Goal: Transaction & Acquisition: Purchase product/service

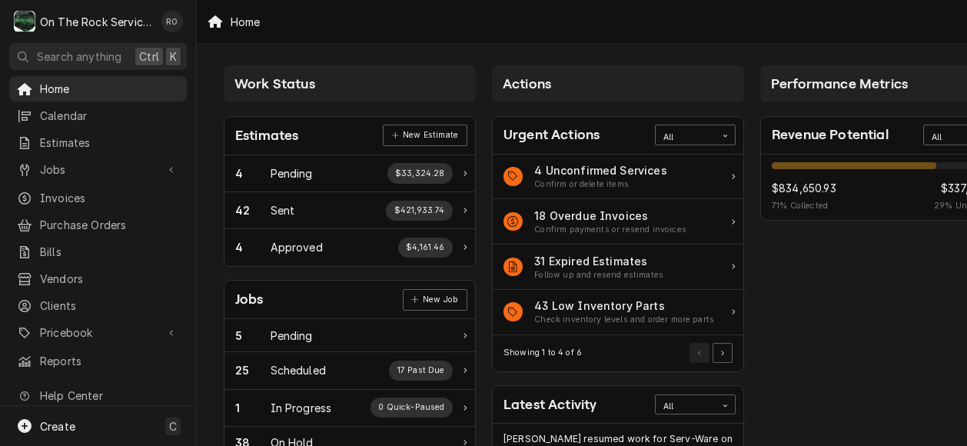
scroll to position [247, 0]
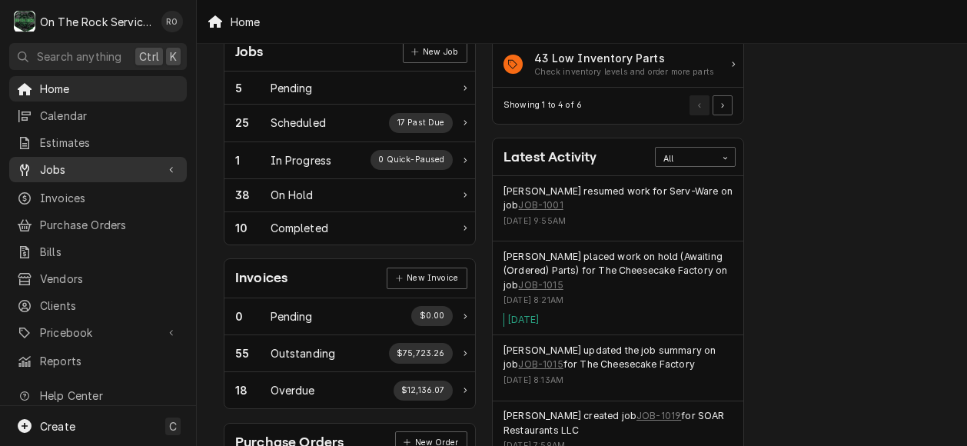
click at [106, 161] on span "Jobs" at bounding box center [98, 169] width 116 height 16
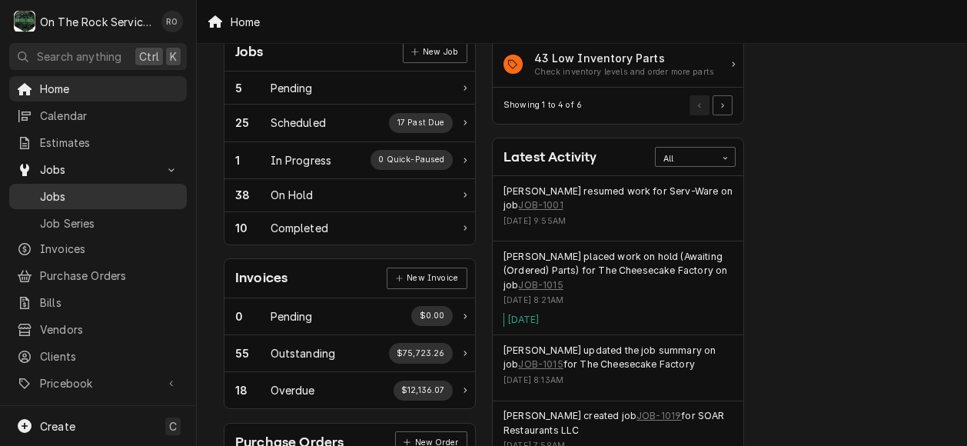
click at [83, 188] on span "Jobs" at bounding box center [109, 196] width 139 height 16
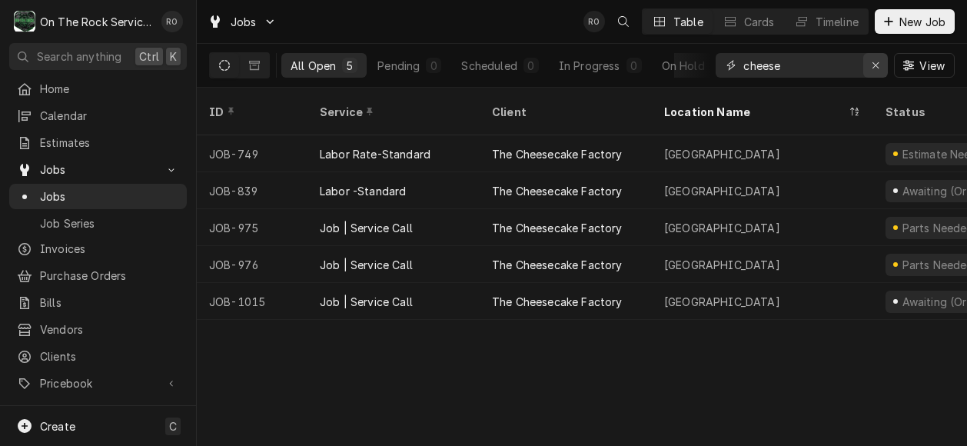
click at [880, 68] on div "Erase input" at bounding box center [875, 65] width 15 height 15
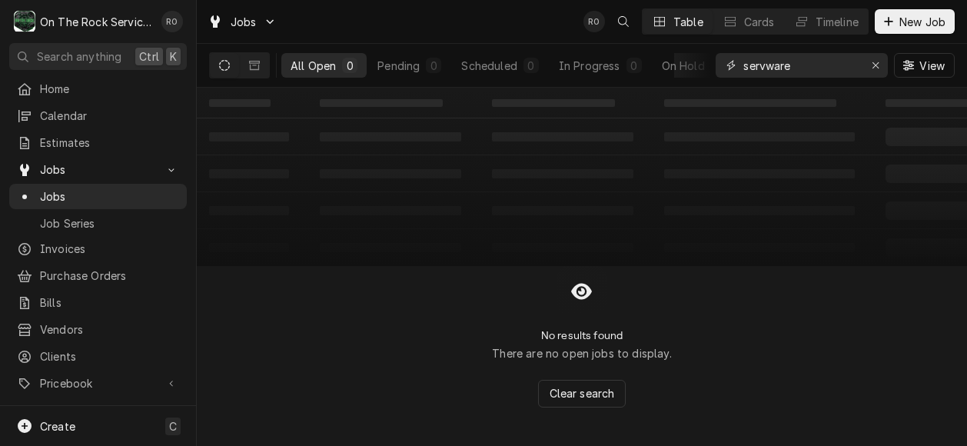
drag, startPoint x: 832, startPoint y: 67, endPoint x: 560, endPoint y: 23, distance: 274.8
click at [560, 23] on div "Jobs RO Table Cards Timeline New Job All Open 0 Pending 0 Scheduled 0 In Progre…" at bounding box center [582, 44] width 770 height 88
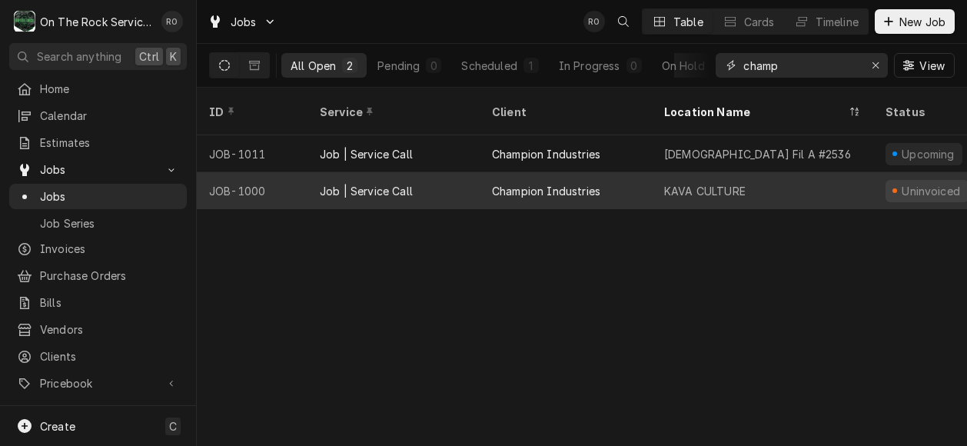
type input "champ"
click at [727, 172] on div "KAVA CULTURE" at bounding box center [762, 190] width 221 height 37
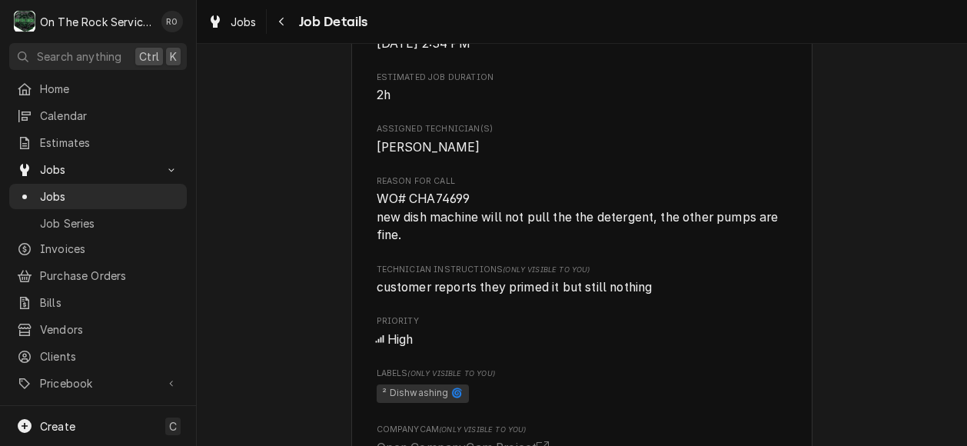
scroll to position [629, 0]
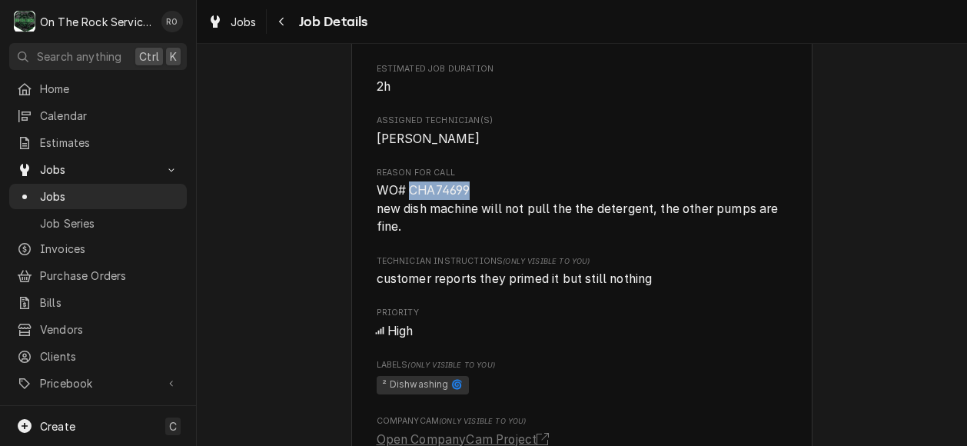
drag, startPoint x: 480, startPoint y: 215, endPoint x: 404, endPoint y: 211, distance: 75.4
click at [404, 211] on span "WO# CHA74699 new dish machine will not pull the the detergent, the other pumps …" at bounding box center [582, 208] width 411 height 55
copy span "CHA74699"
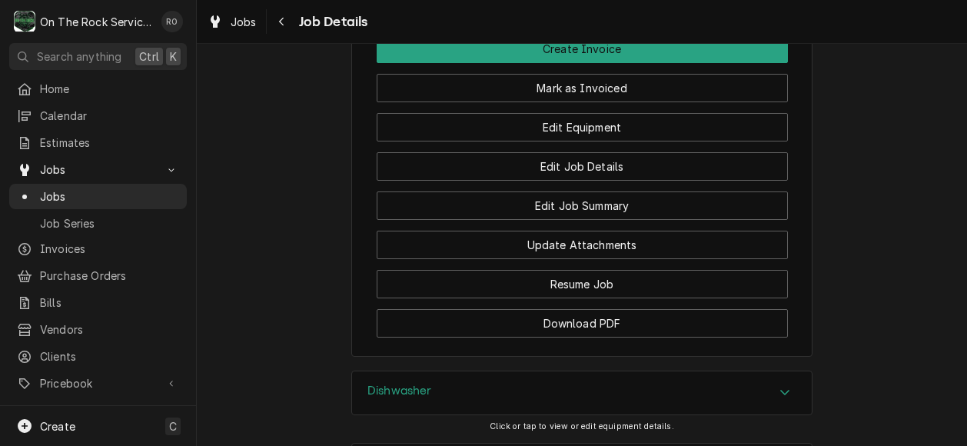
scroll to position [1664, 0]
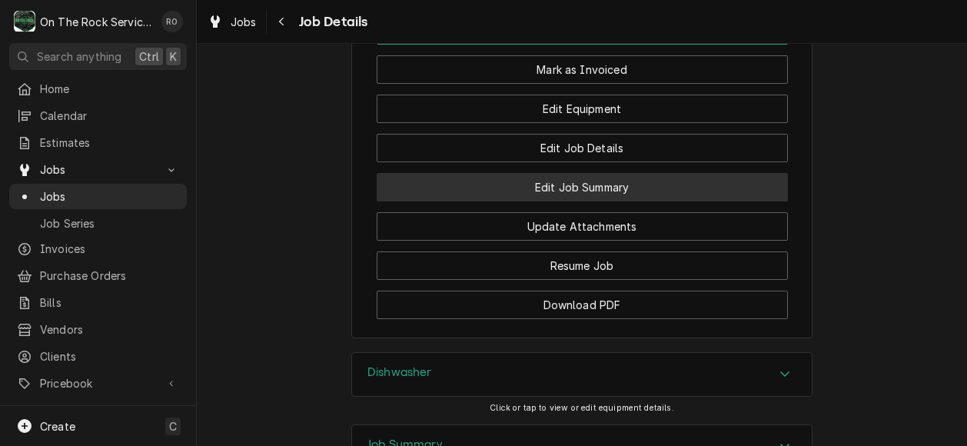
click at [590, 201] on button "Edit Job Summary" at bounding box center [582, 187] width 411 height 28
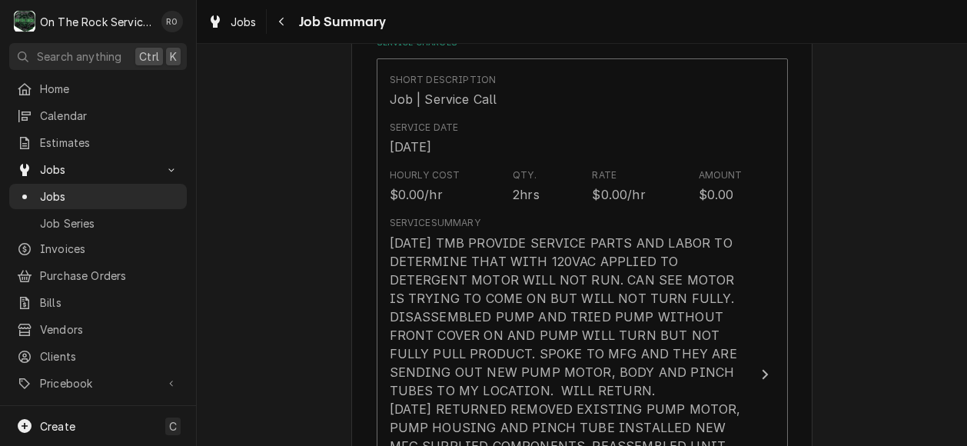
scroll to position [403, 0]
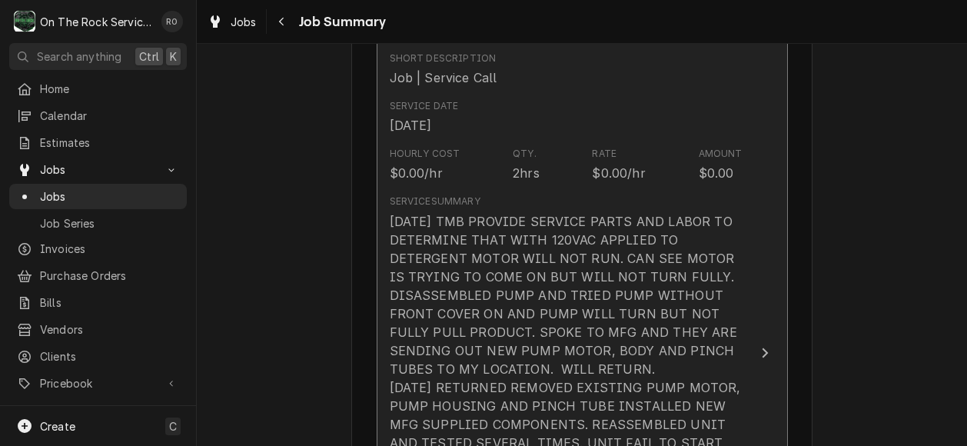
click at [739, 355] on button "Short Description Job | Service Call Service Date [DATE] Hourly Cost $0.00/hr Q…" at bounding box center [582, 353] width 411 height 632
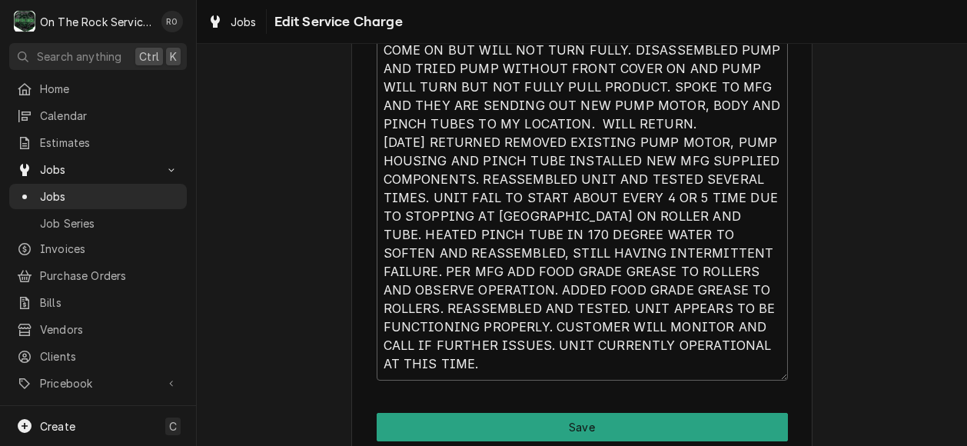
scroll to position [630, 0]
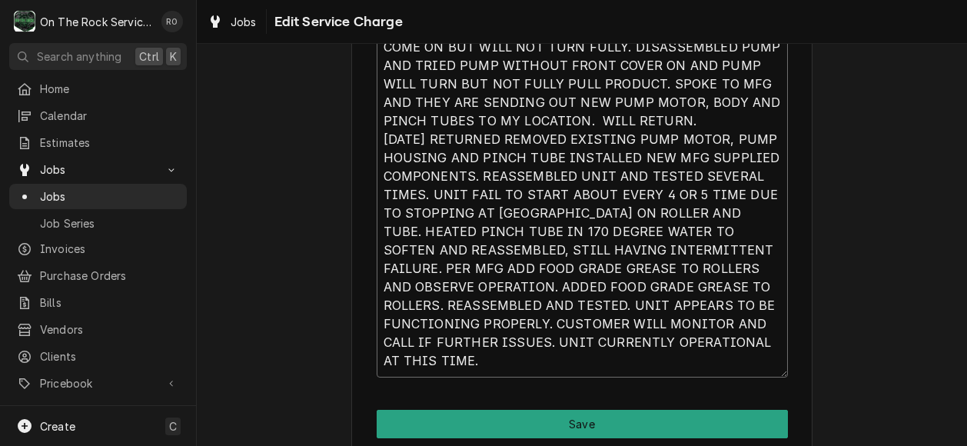
drag, startPoint x: 504, startPoint y: 367, endPoint x: 400, endPoint y: 165, distance: 226.9
click at [400, 174] on textarea "[DATE] TMB PROVIDE SERVICE PARTS AND LABOR TO DETERMINE THAT WITH 120VAC APPLIE…" at bounding box center [582, 176] width 411 height 402
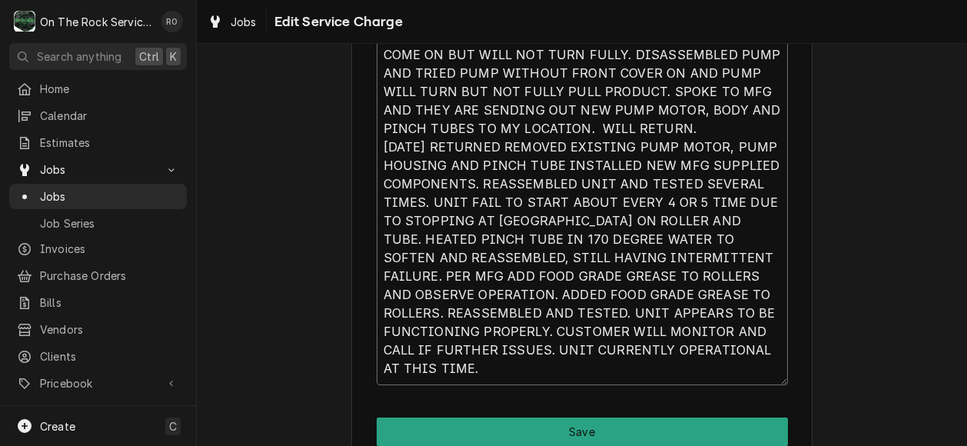
scroll to position [695, 0]
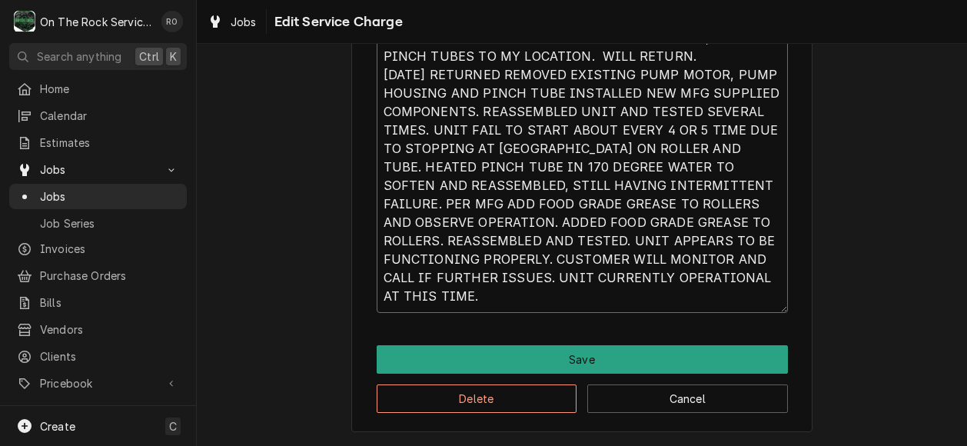
drag, startPoint x: 373, startPoint y: 86, endPoint x: 622, endPoint y: 316, distance: 338.8
type textarea "x"
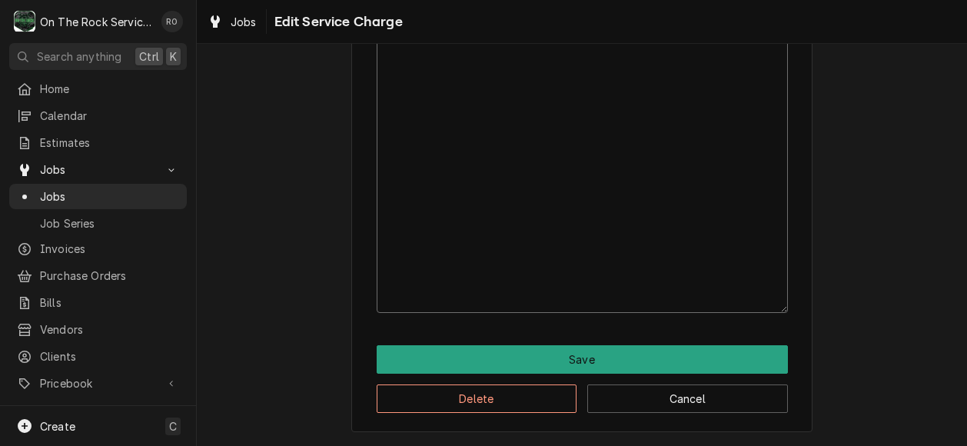
scroll to position [363, 0]
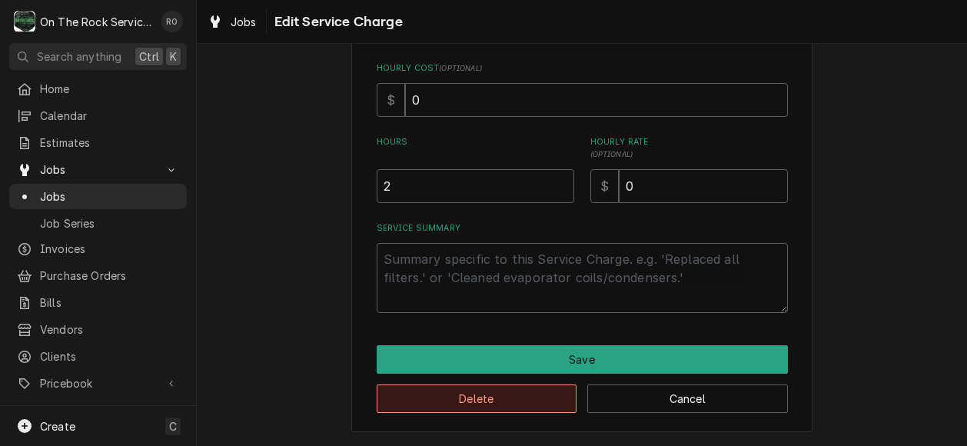
click at [511, 404] on button "Delete" at bounding box center [477, 398] width 201 height 28
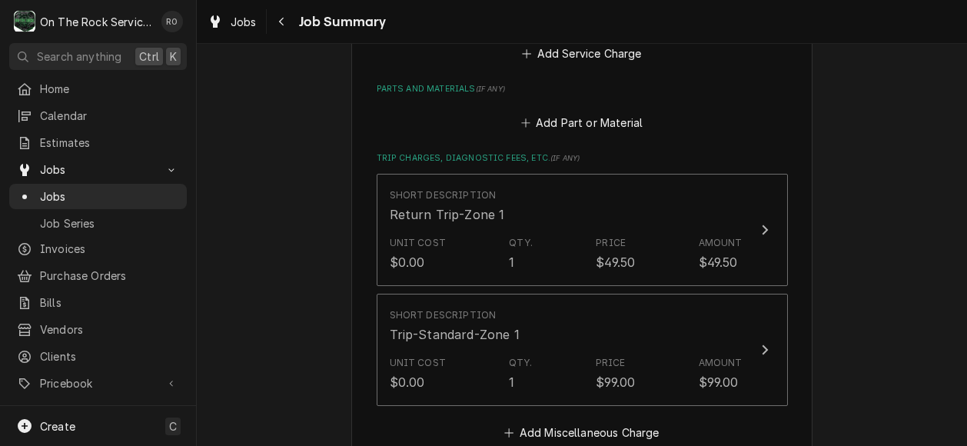
scroll to position [420, 0]
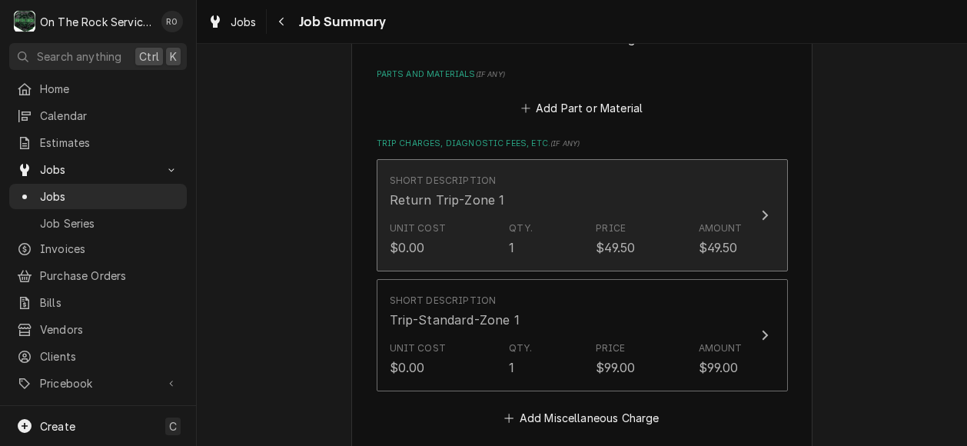
click at [683, 213] on div "Short Description Return Trip-Zone 1" at bounding box center [566, 192] width 353 height 48
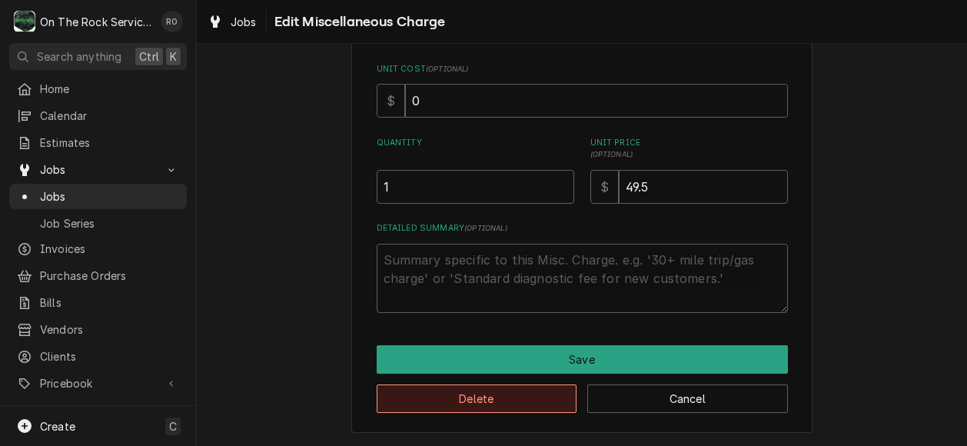
click at [487, 393] on button "Delete" at bounding box center [477, 398] width 201 height 28
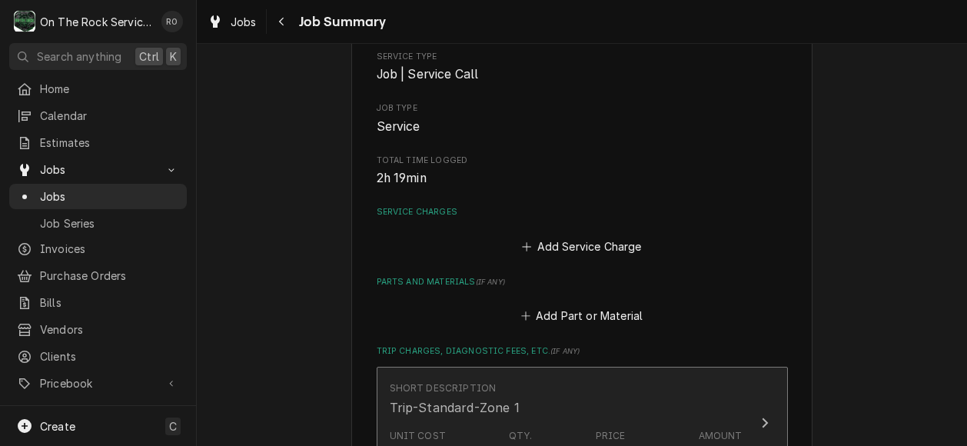
scroll to position [201, 0]
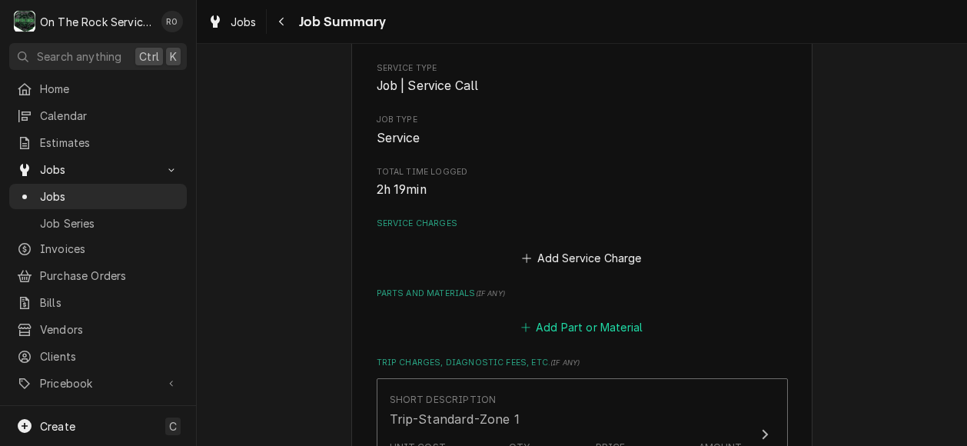
click at [583, 322] on button "Add Part or Material" at bounding box center [581, 328] width 127 height 22
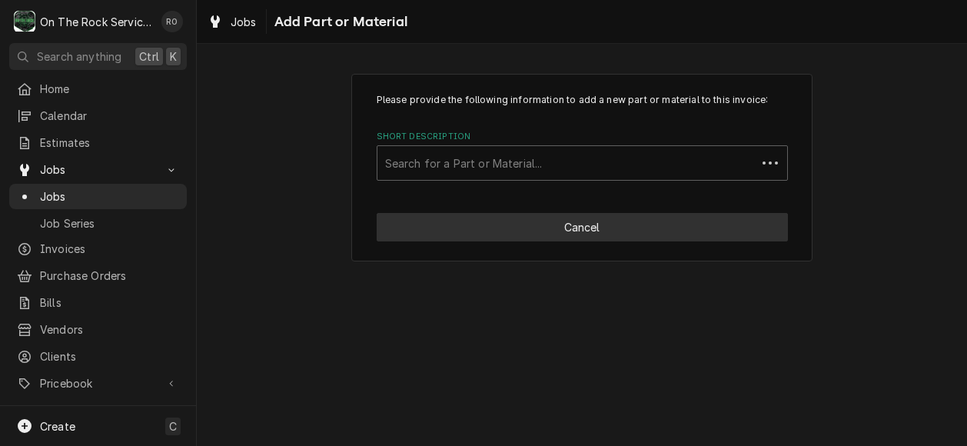
click at [606, 233] on button "Cancel" at bounding box center [582, 227] width 411 height 28
type textarea "x"
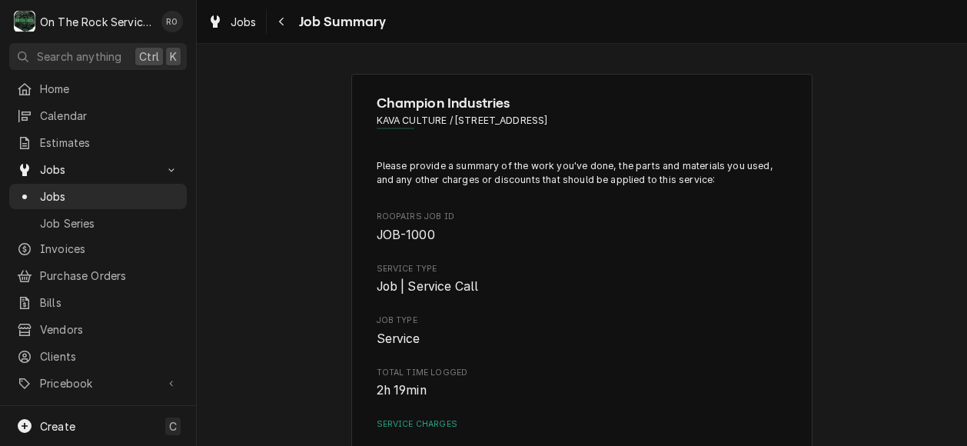
scroll to position [201, 0]
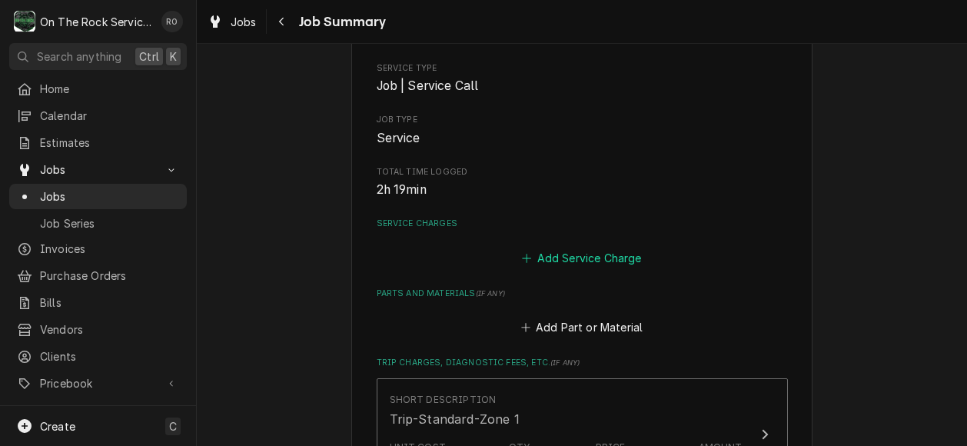
click at [615, 255] on button "Add Service Charge" at bounding box center [582, 258] width 124 height 22
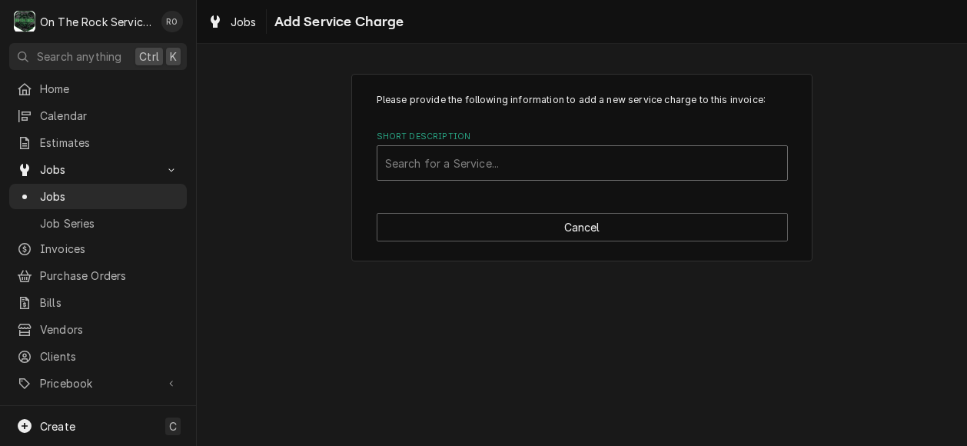
click at [599, 162] on div "Short Description" at bounding box center [582, 163] width 394 height 28
type input "labor"
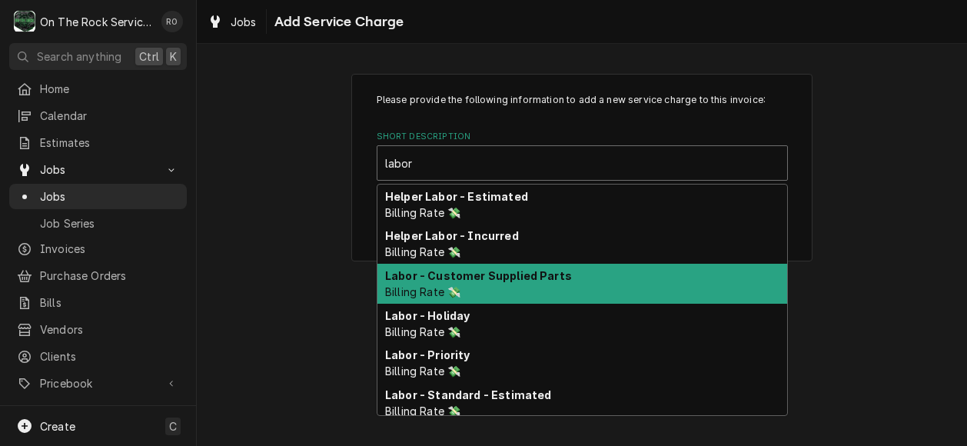
scroll to position [110, 0]
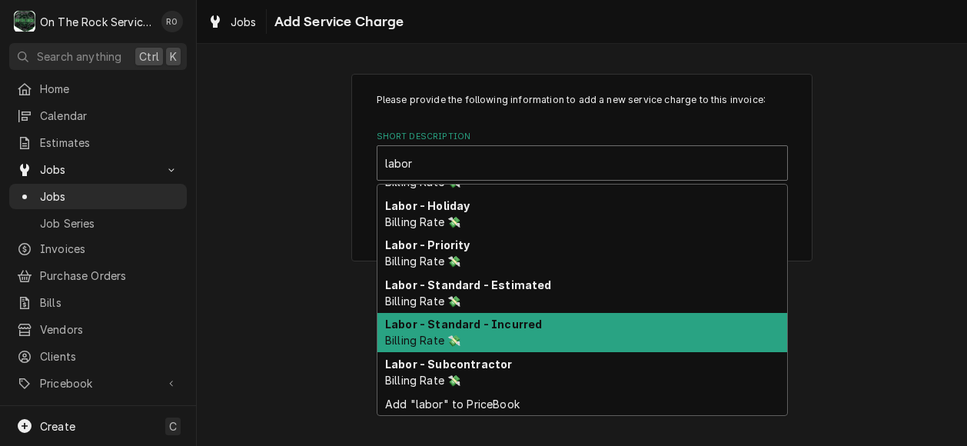
click at [599, 316] on div "Labor - Standard - Incurred Billing Rate 💸" at bounding box center [582, 333] width 410 height 40
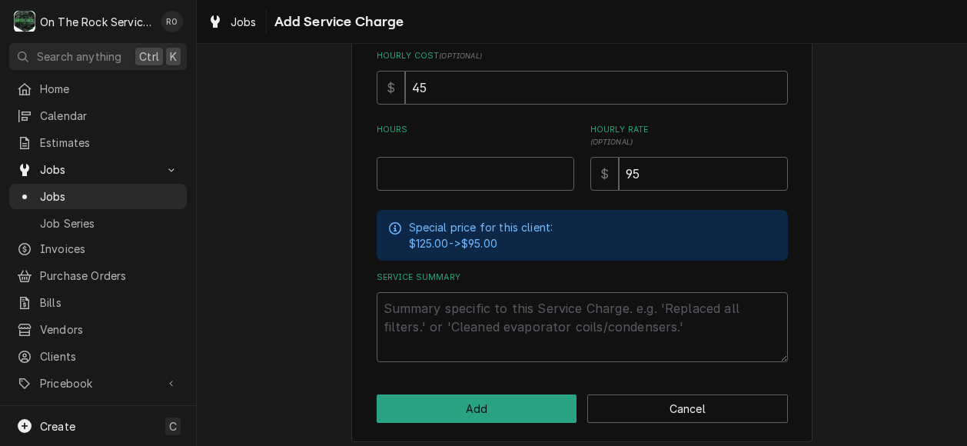
scroll to position [376, 0]
click at [443, 165] on input "Hours" at bounding box center [476, 173] width 198 height 34
type textarea "x"
type input "2"
click at [390, 297] on textarea "Service Summary" at bounding box center [582, 326] width 411 height 70
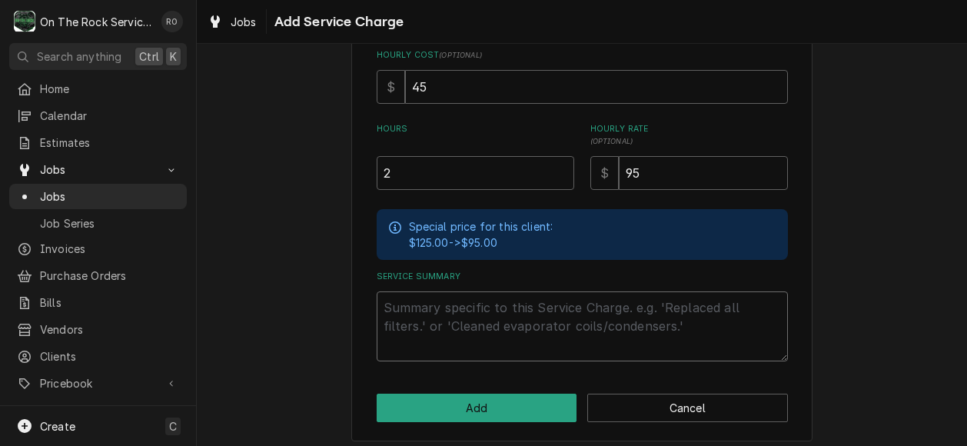
paste textarea "[DATE] TMB PROVIDE SERVICE PARTS AND LABOR TO DETERMINE THAT WITH 120VAC APPLIE…"
type textarea "x"
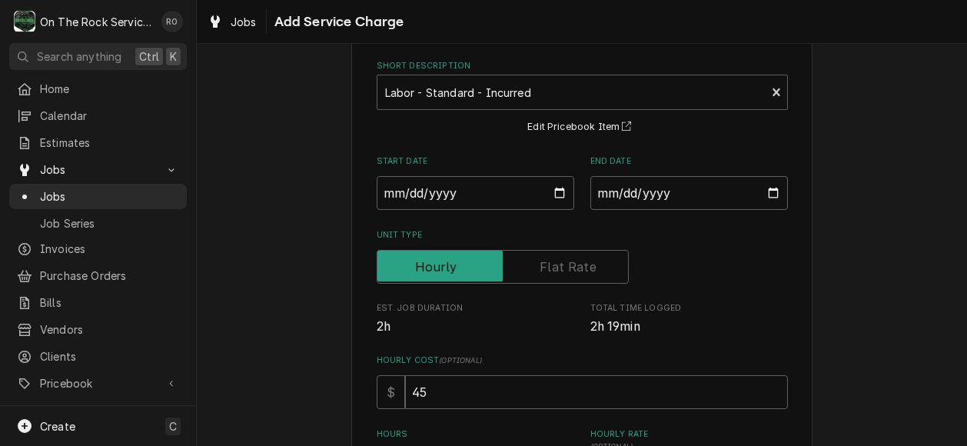
scroll to position [69, 0]
type textarea "[DATE] TMB PROVIDE SERVICE PARTS AND LABOR TO DETERMINE THAT WITH 120VAC APPLIE…"
click at [559, 193] on input "Start Date" at bounding box center [476, 195] width 198 height 34
type input "2025-08-19"
type textarea "x"
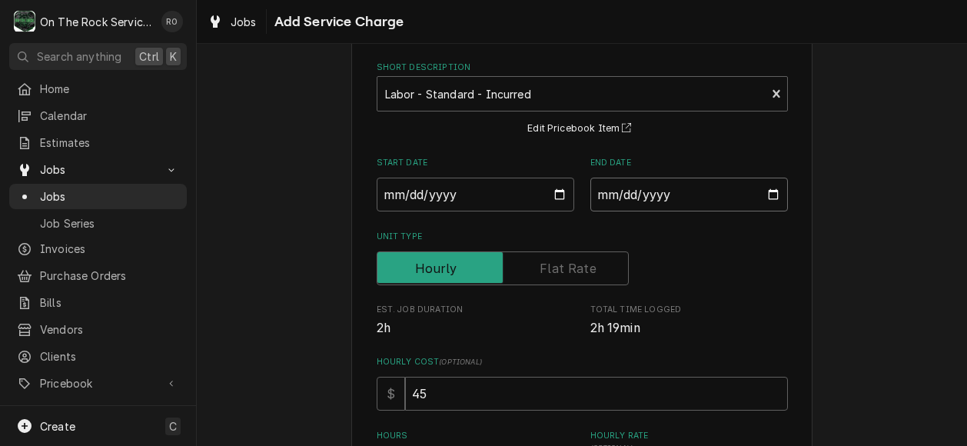
click at [703, 184] on input "End Date" at bounding box center [689, 195] width 198 height 34
click at [758, 196] on input "End Date" at bounding box center [689, 195] width 198 height 34
click at [769, 196] on input "End Date" at bounding box center [689, 195] width 198 height 34
type input "2025-08-21"
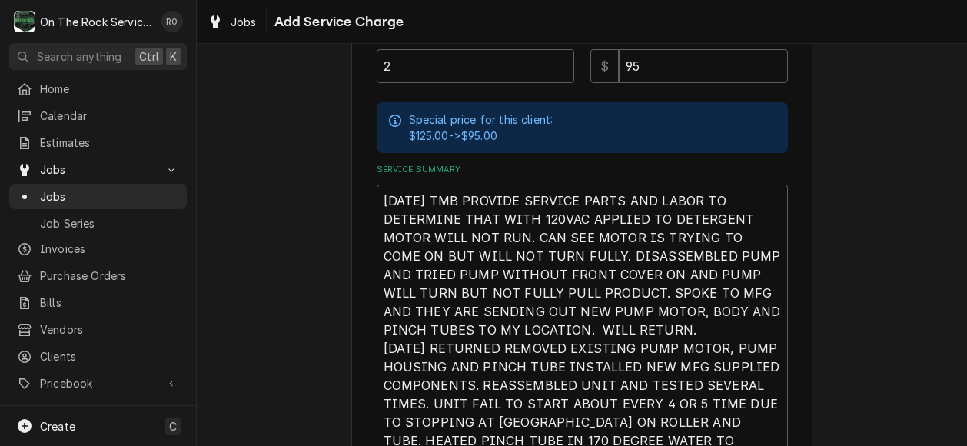
scroll to position [715, 0]
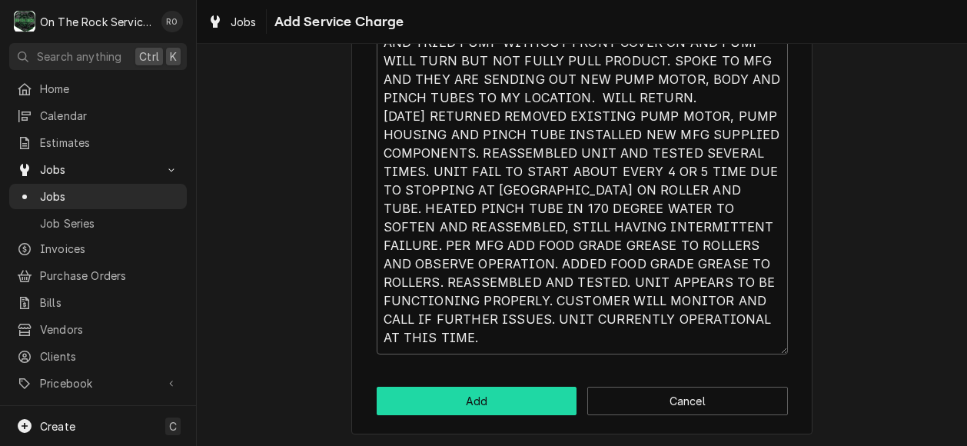
click at [502, 398] on button "Add" at bounding box center [477, 401] width 201 height 28
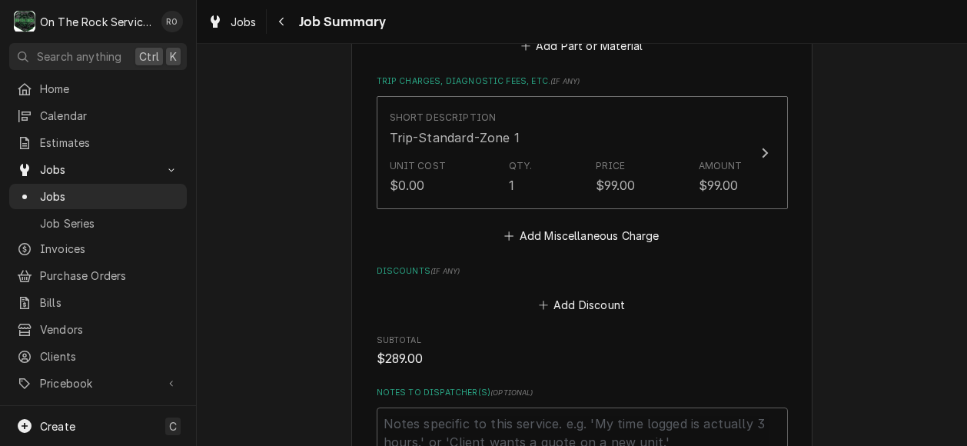
scroll to position [1123, 0]
click at [554, 224] on button "Add Miscellaneous Charge" at bounding box center [582, 235] width 160 height 22
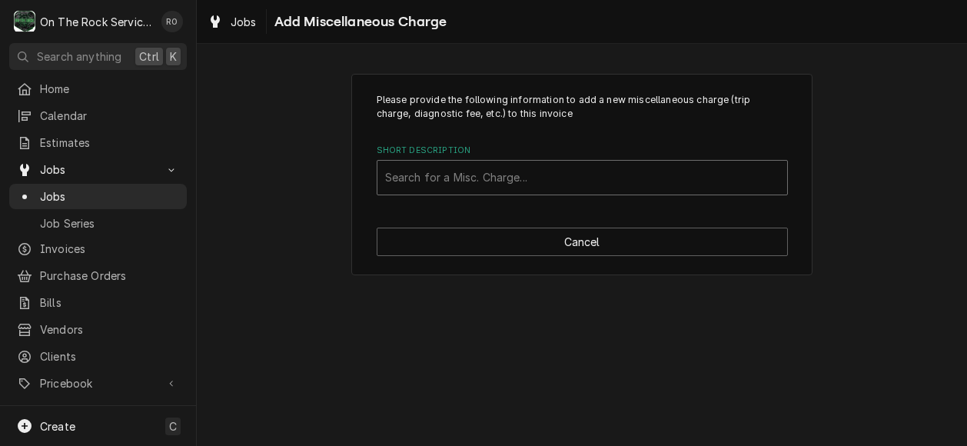
click at [555, 185] on div "Short Description" at bounding box center [582, 178] width 394 height 28
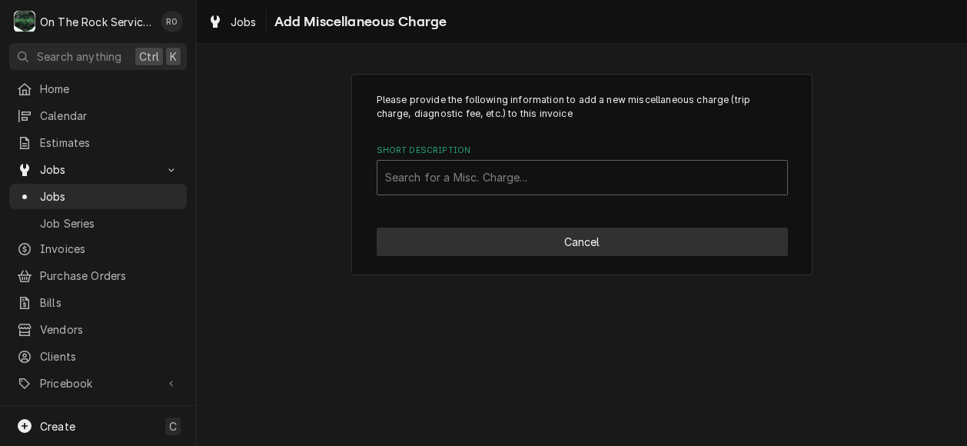
drag, startPoint x: 901, startPoint y: 178, endPoint x: 596, endPoint y: 237, distance: 310.0
click at [596, 237] on button "Cancel" at bounding box center [582, 241] width 411 height 28
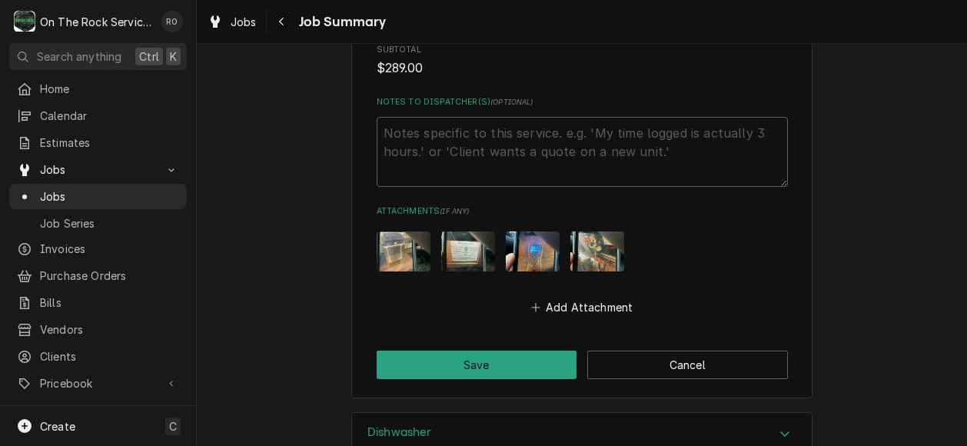
scroll to position [1459, 0]
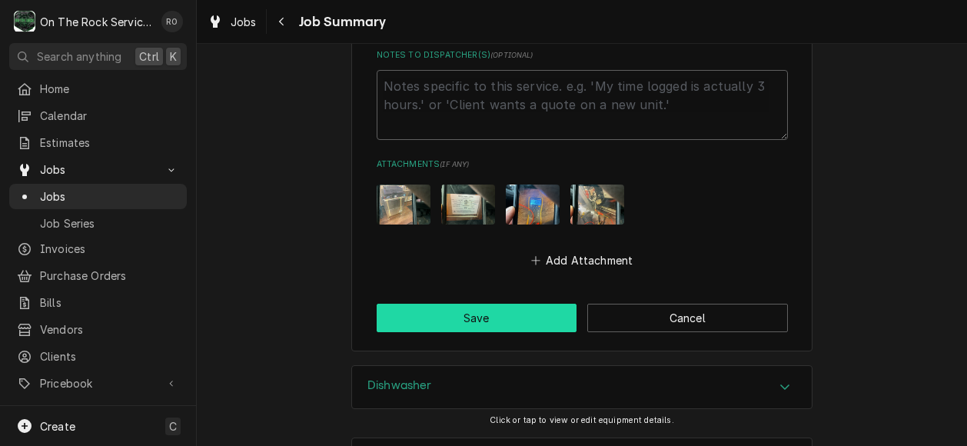
click at [510, 307] on button "Save" at bounding box center [477, 318] width 201 height 28
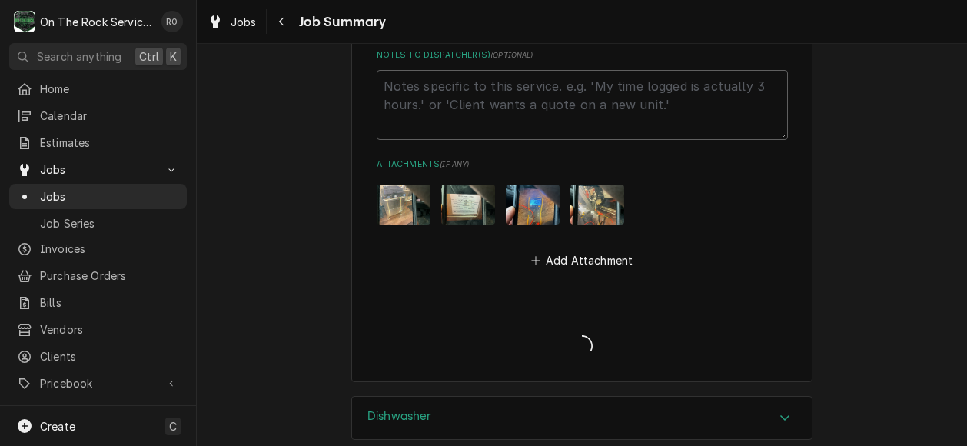
type textarea "x"
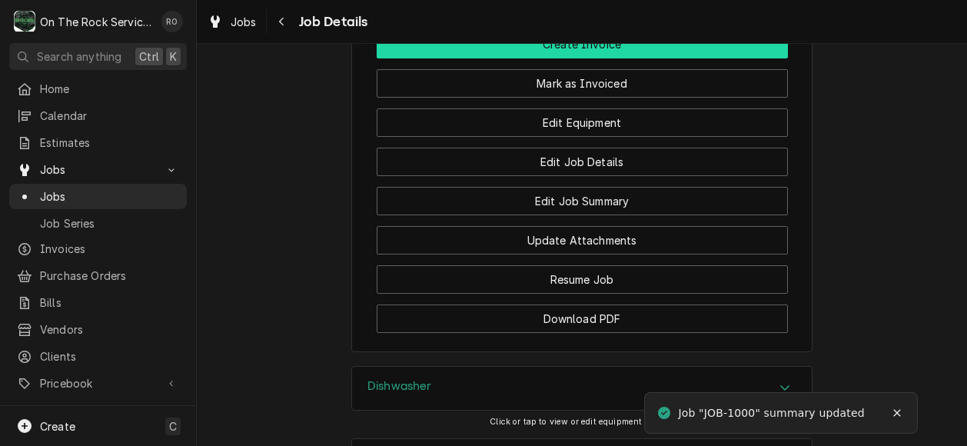
scroll to position [1662, 0]
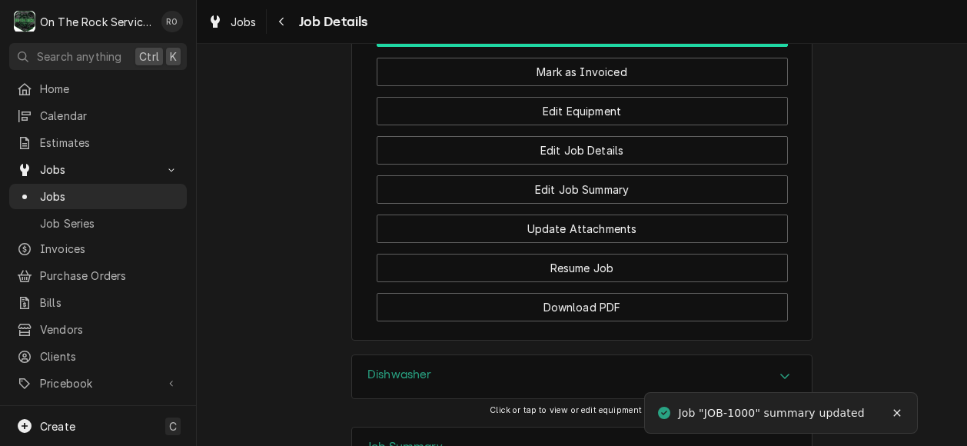
click at [755, 47] on button "Create Invoice" at bounding box center [582, 32] width 411 height 28
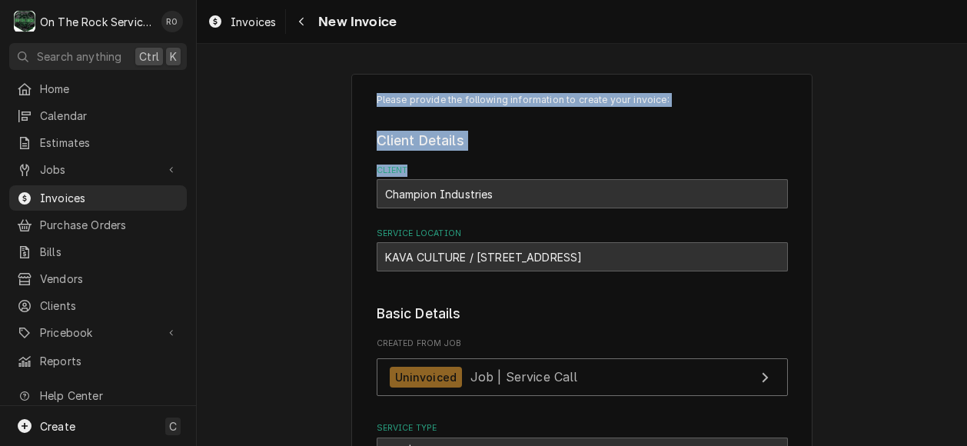
drag, startPoint x: 0, startPoint y: 0, endPoint x: 822, endPoint y: -48, distance: 823.7
click at [822, 0] on html "O On The Rock Services RO Search anything Ctrl K Home Calendar Estimates Jobs J…" at bounding box center [483, 223] width 967 height 446
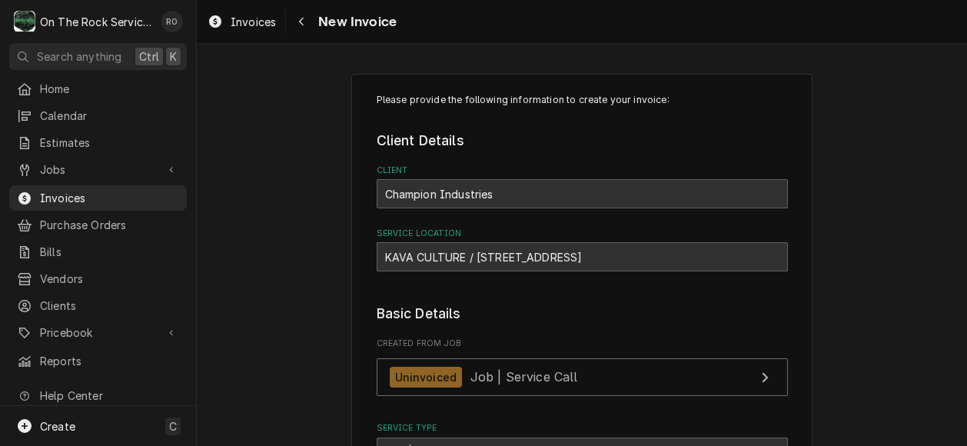
drag, startPoint x: 822, startPoint y: -48, endPoint x: 852, endPoint y: 295, distance: 344.8
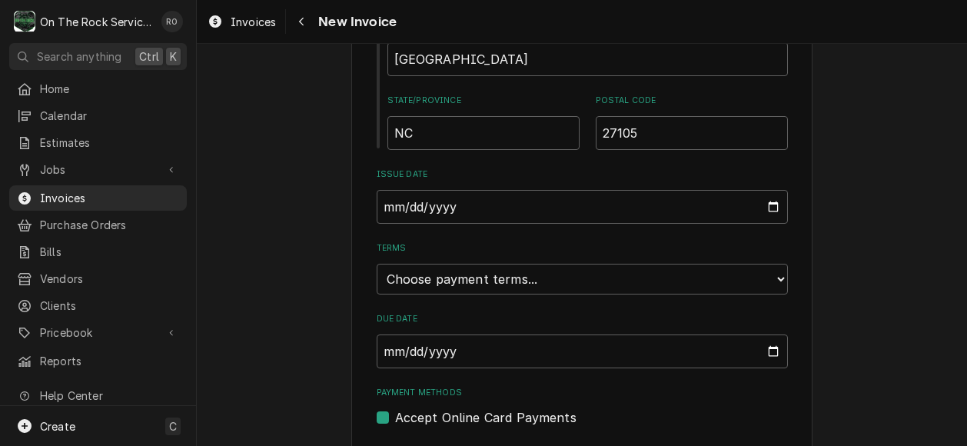
scroll to position [846, 0]
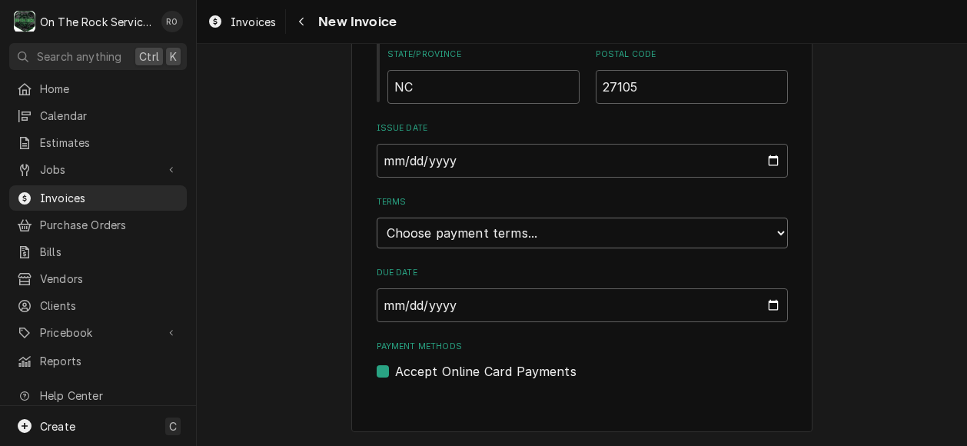
click at [775, 237] on select "Choose payment terms... Same Day Net 7 Net 14 Net 21 Net 30 Net 45 Net 60 Net 90" at bounding box center [582, 232] width 411 height 31
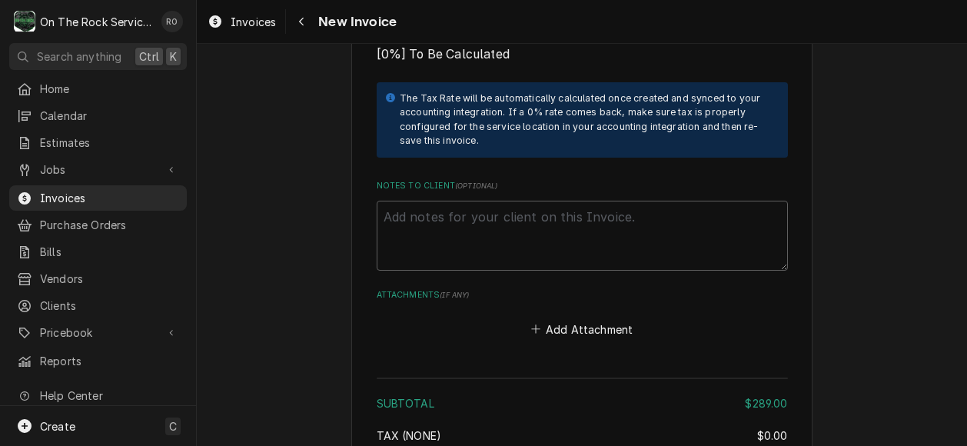
scroll to position [2599, 0]
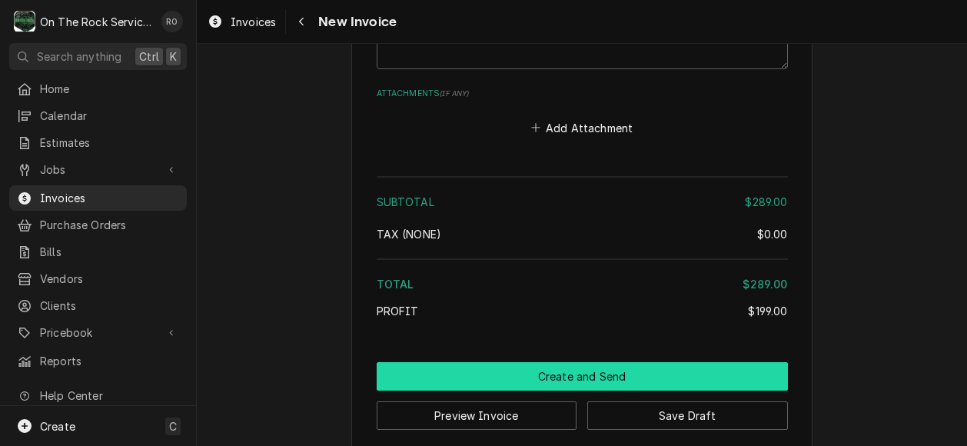
drag, startPoint x: 561, startPoint y: 353, endPoint x: 546, endPoint y: 247, distance: 107.2
click at [556, 362] on button "Create and Send" at bounding box center [582, 376] width 411 height 28
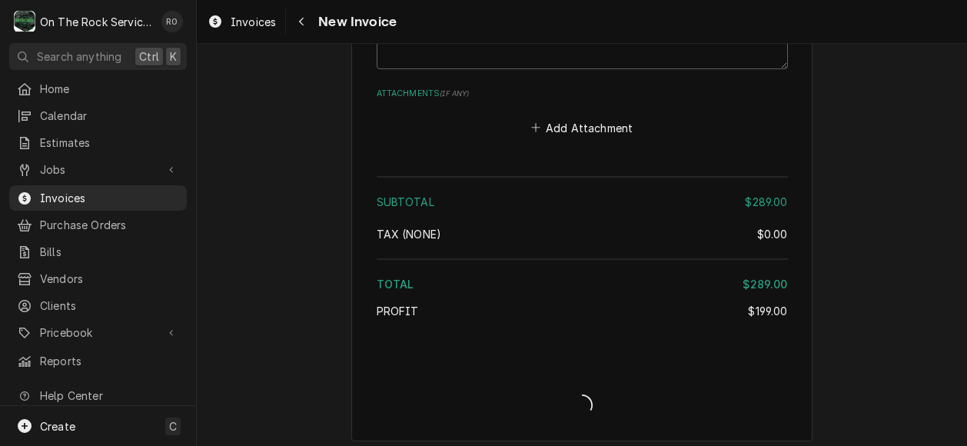
scroll to position [2590, 0]
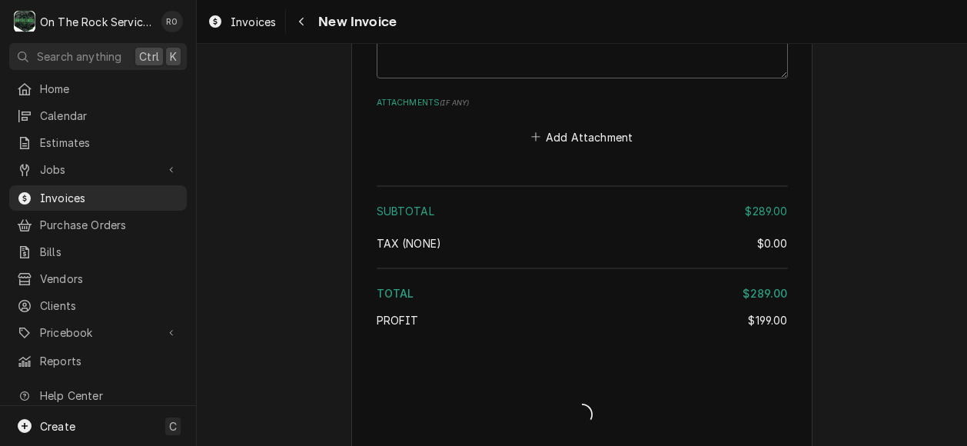
type textarea "x"
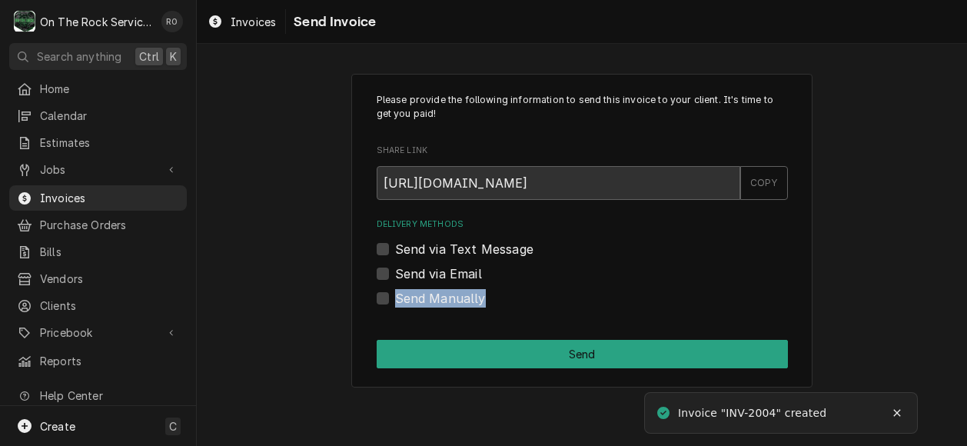
drag, startPoint x: 0, startPoint y: 0, endPoint x: 379, endPoint y: 301, distance: 484.0
click at [379, 301] on div "Delivery Methods Send via Text Message Send via Email Send Manually" at bounding box center [582, 262] width 411 height 88
click at [395, 294] on label "Send Manually" at bounding box center [440, 298] width 91 height 18
click at [395, 294] on input "Send Manually" at bounding box center [600, 306] width 411 height 34
checkbox input "true"
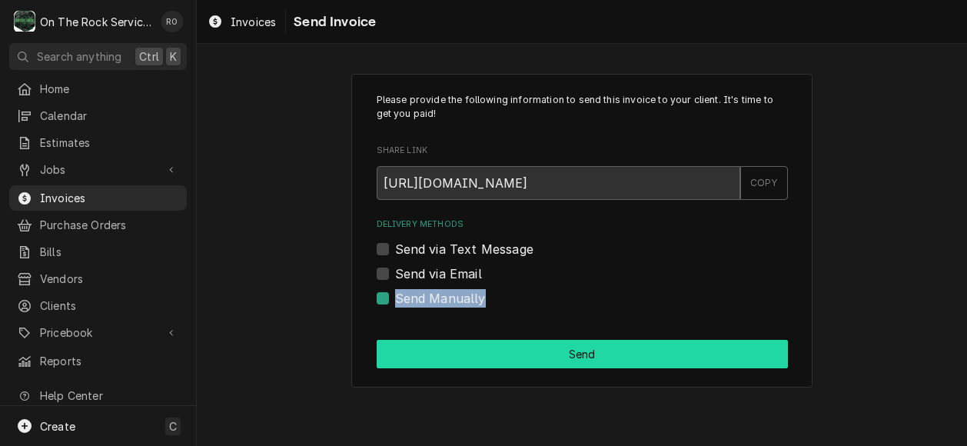
click at [461, 361] on button "Send" at bounding box center [582, 354] width 411 height 28
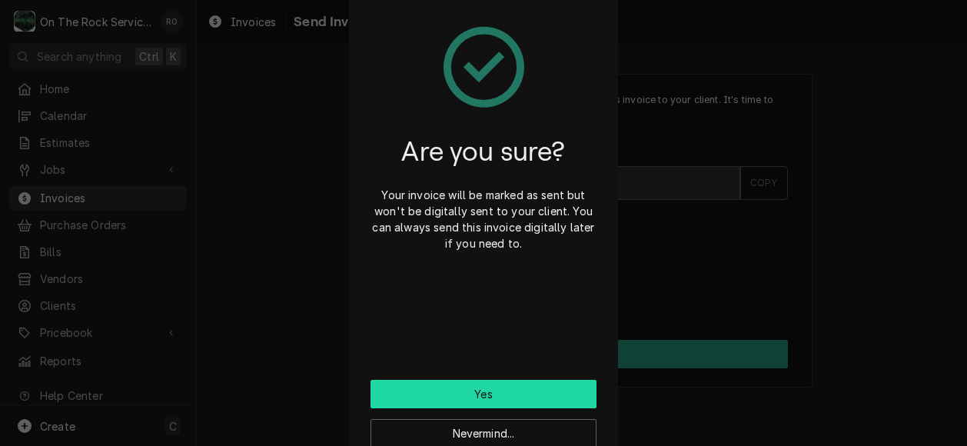
click at [568, 406] on button "Yes" at bounding box center [483, 394] width 226 height 28
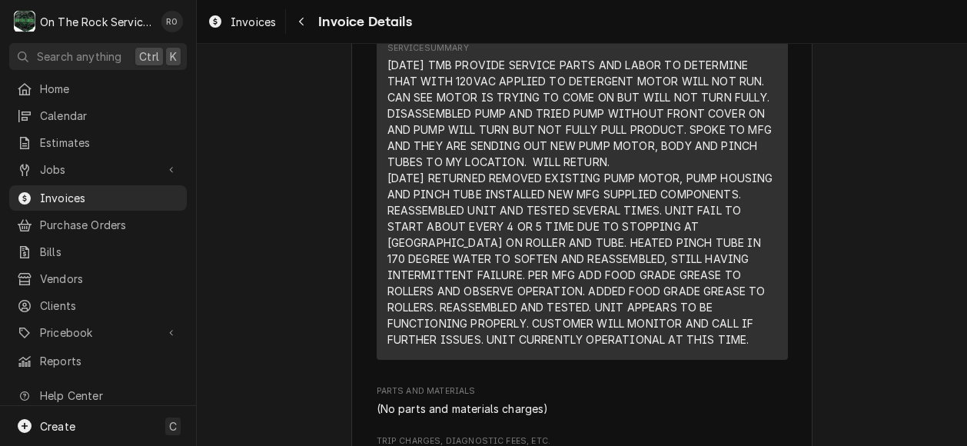
scroll to position [1081, 0]
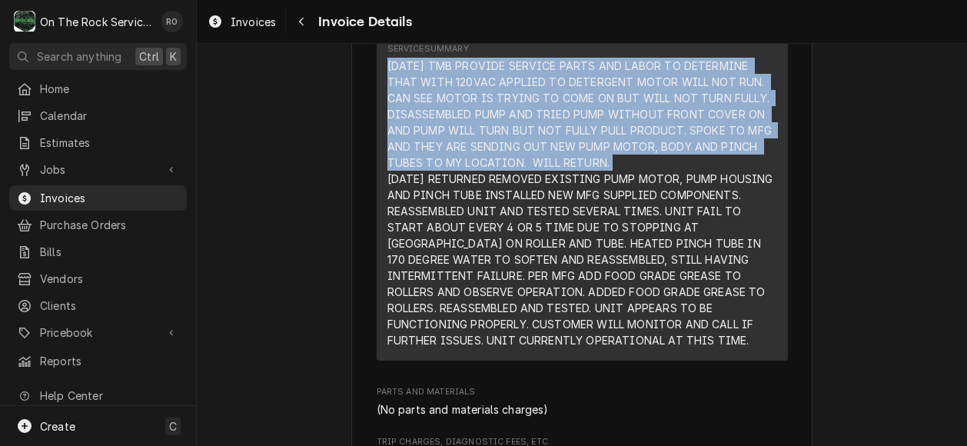
drag, startPoint x: 617, startPoint y: 210, endPoint x: 373, endPoint y: 112, distance: 263.2
click at [377, 112] on div "Short Description Labor - Standard - Incurred Service Dates [DATE] - [DATE] Hou…" at bounding box center [582, 111] width 411 height 500
copy div "[DATE] TMB PROVIDE SERVICE PARTS AND LABOR TO DETERMINE THAT WITH 120VAC APPLIE…"
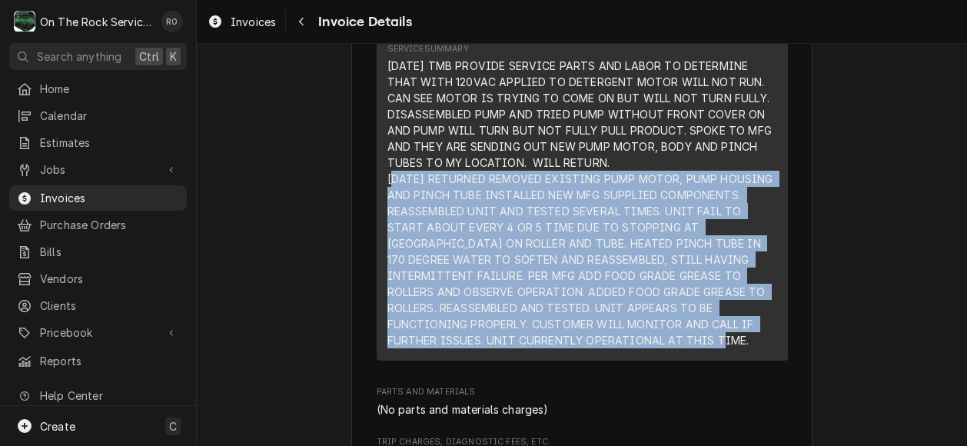
drag, startPoint x: 381, startPoint y: 227, endPoint x: 633, endPoint y: 386, distance: 298.1
click at [633, 348] on div "[DATE] TMB PROVIDE SERVICE PARTS AND LABOR TO DETERMINE THAT WITH 120VAC APPLIE…" at bounding box center [582, 203] width 390 height 290
copy div "[DATE] RETURNED REMOVED EXISTING PUMP MOTOR, PUMP HOUSING AND PINCH TUBE INSTAL…"
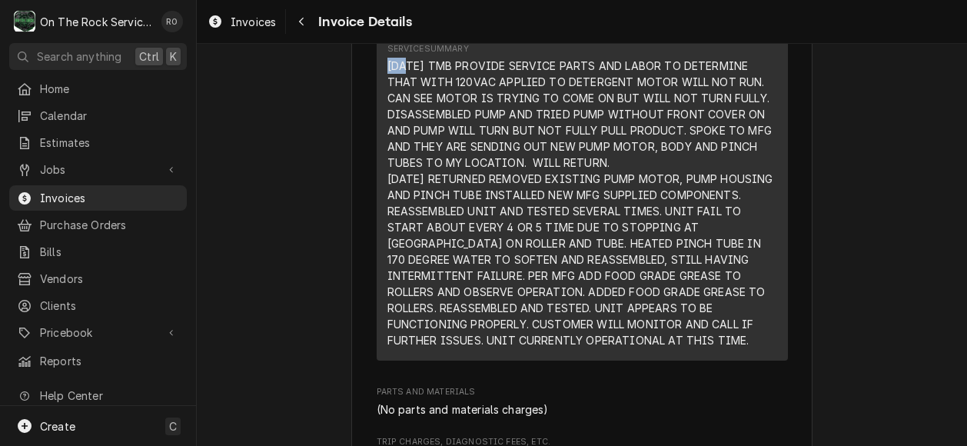
drag, startPoint x: 380, startPoint y: 120, endPoint x: 393, endPoint y: 119, distance: 13.9
click at [393, 119] on div "Short Description Labor - Standard - Incurred Service Dates [DATE] - [DATE] Hou…" at bounding box center [582, 111] width 411 height 500
drag, startPoint x: 393, startPoint y: 119, endPoint x: 378, endPoint y: 116, distance: 15.7
click at [378, 116] on div "Short Description Labor - Standard - Incurred Service Dates [DATE] - [DATE] Hou…" at bounding box center [582, 111] width 411 height 500
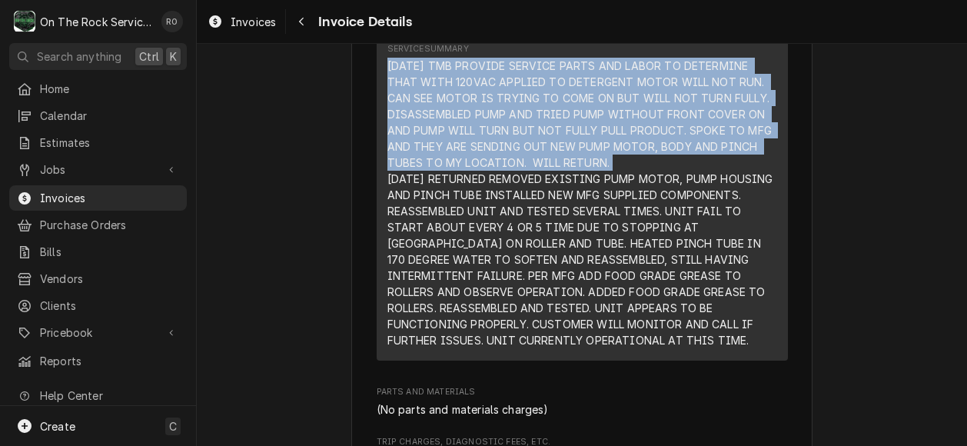
drag, startPoint x: 378, startPoint y: 116, endPoint x: 609, endPoint y: 210, distance: 248.9
click at [609, 210] on div "Short Description Labor - Standard - Incurred Service Dates Aug 19, 2025 - Aug …" at bounding box center [582, 111] width 411 height 500
copy div "8/19/25 TMB PROVIDE SERVICE PARTS AND LABOR TO DETERMINE THAT WITH 120VAC APPLI…"
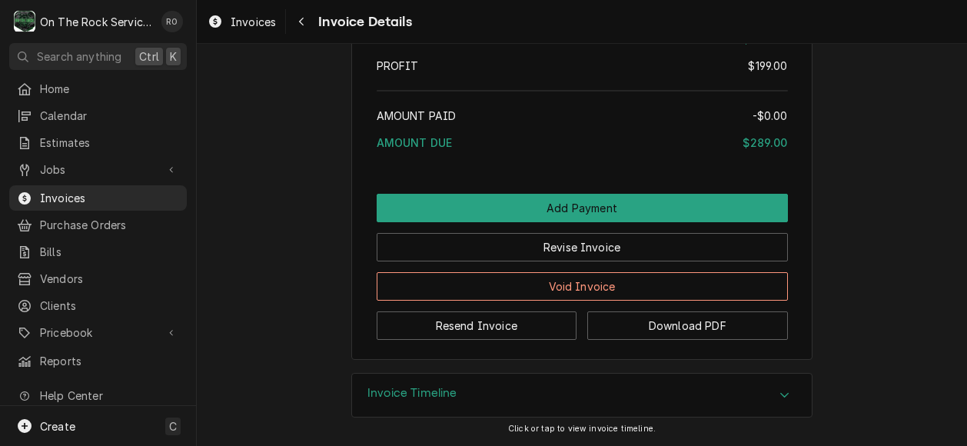
scroll to position [2040, 0]
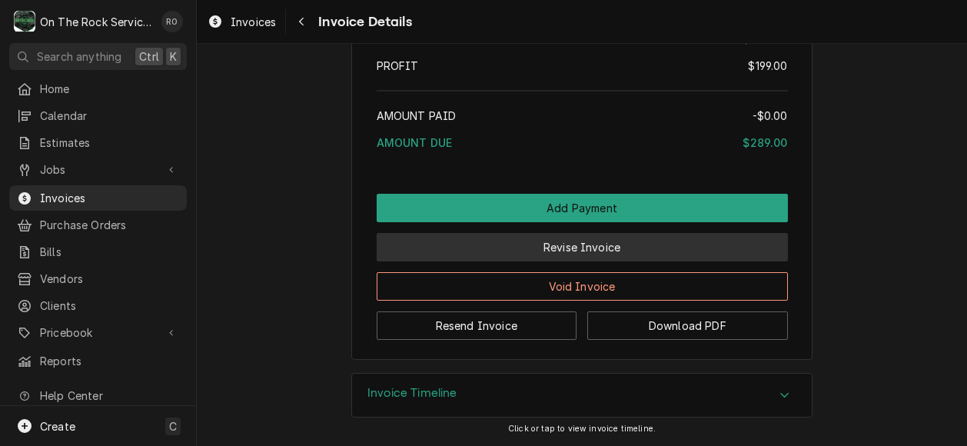
click at [559, 253] on button "Revise Invoice" at bounding box center [582, 247] width 411 height 28
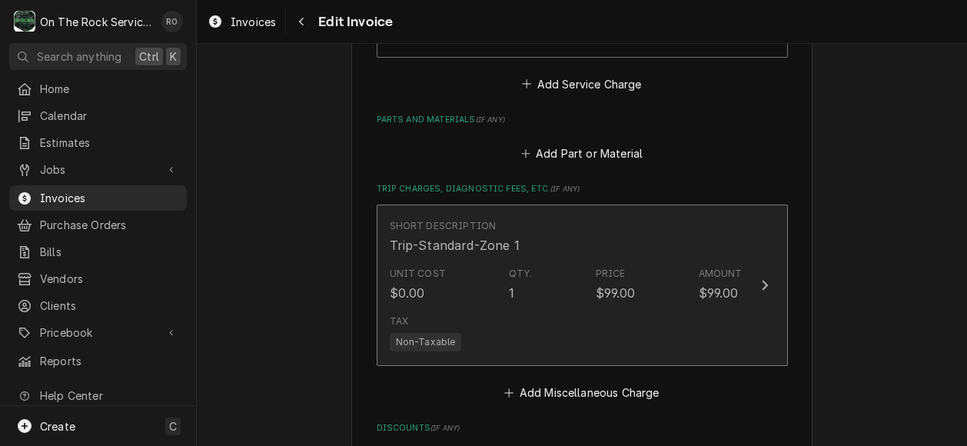
click at [702, 284] on div "$99.00" at bounding box center [719, 293] width 40 height 18
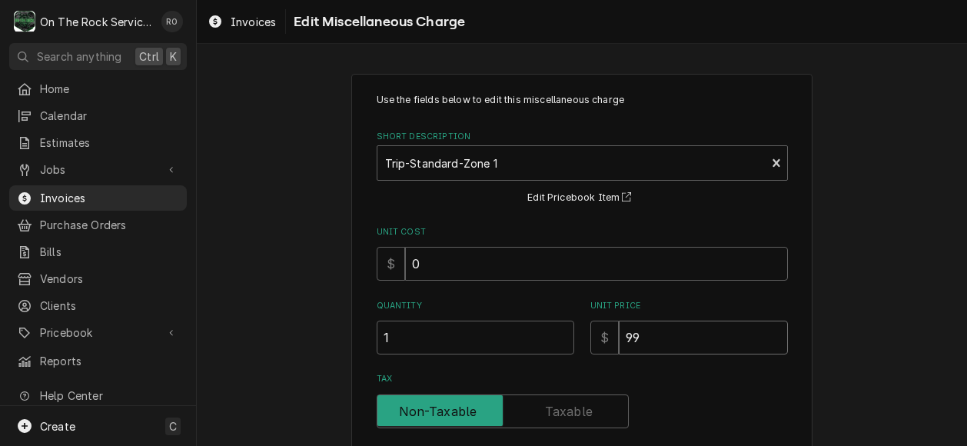
drag, startPoint x: 656, startPoint y: 341, endPoint x: 496, endPoint y: 333, distance: 160.1
click at [496, 333] on div "Quantity 1 Unit Price $ 99" at bounding box center [582, 327] width 411 height 55
type textarea "x"
type input "8"
type textarea "x"
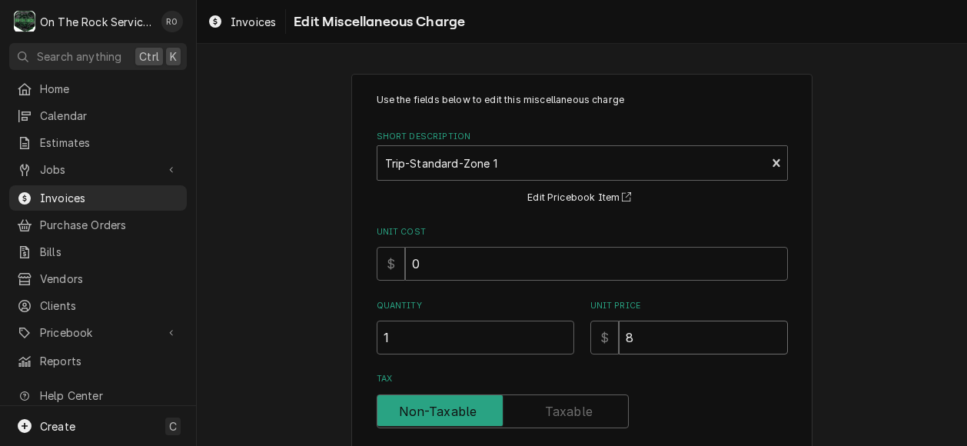
type input "86"
type textarea "x"
type input "86.2"
type textarea "x"
type input "86.25"
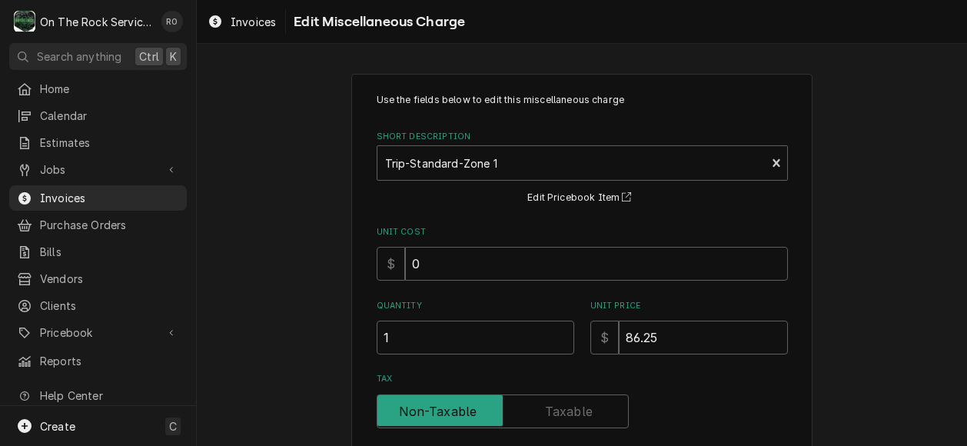
click at [742, 370] on div "Use the fields below to edit this miscellaneous charge Short Description Trip-S…" at bounding box center [582, 315] width 411 height 444
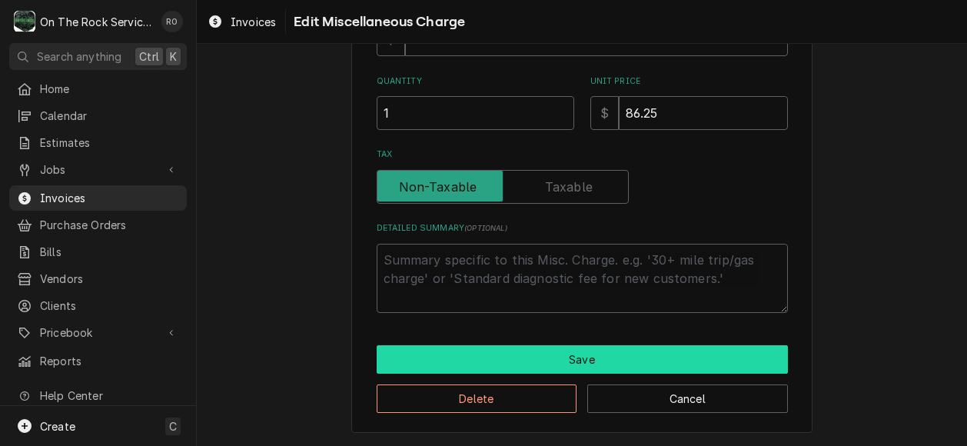
click at [650, 364] on button "Save" at bounding box center [582, 359] width 411 height 28
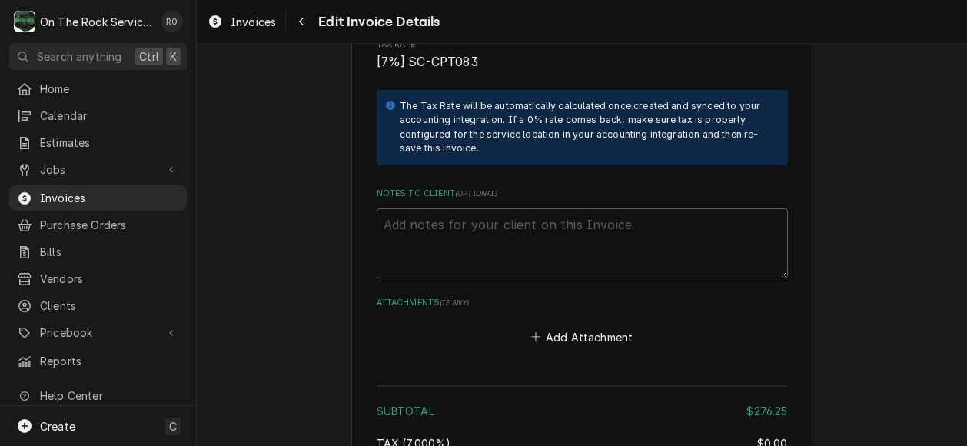
scroll to position [2631, 0]
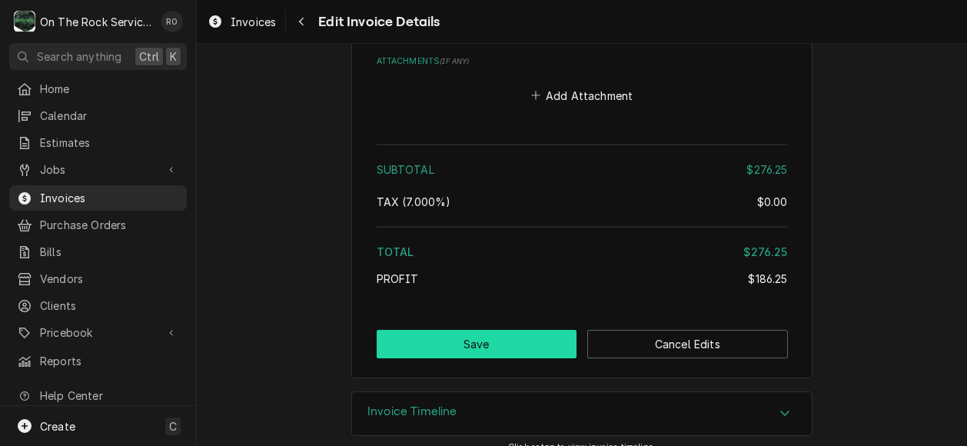
click at [505, 330] on button "Save" at bounding box center [477, 344] width 201 height 28
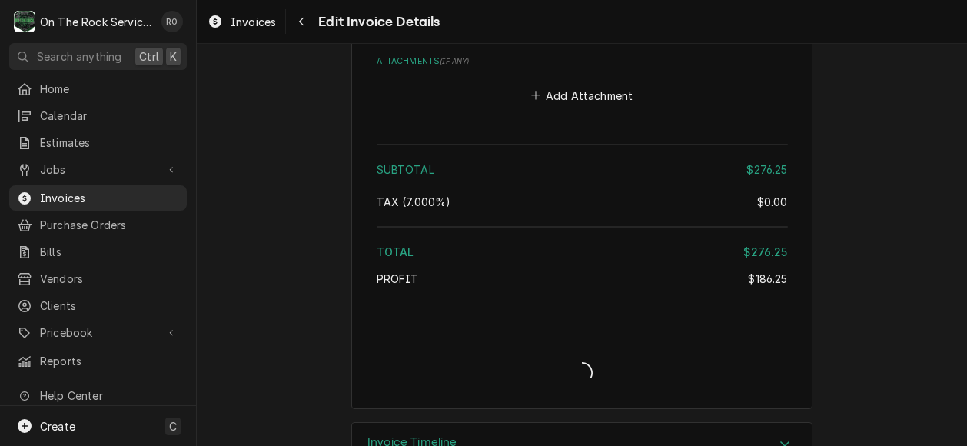
type textarea "x"
